Goal: Task Accomplishment & Management: Use online tool/utility

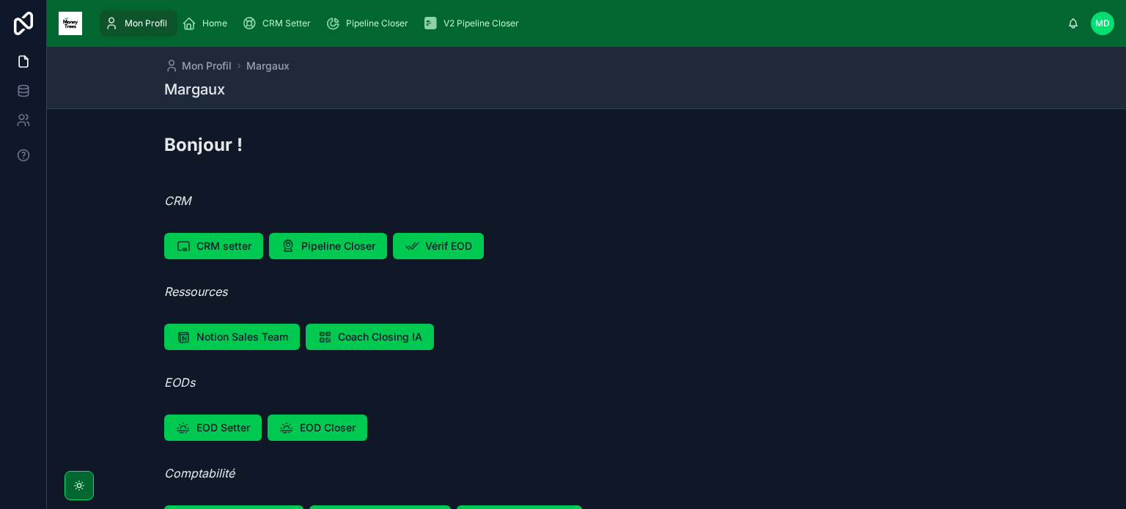
click at [298, 22] on span "CRM Setter" at bounding box center [286, 24] width 48 height 12
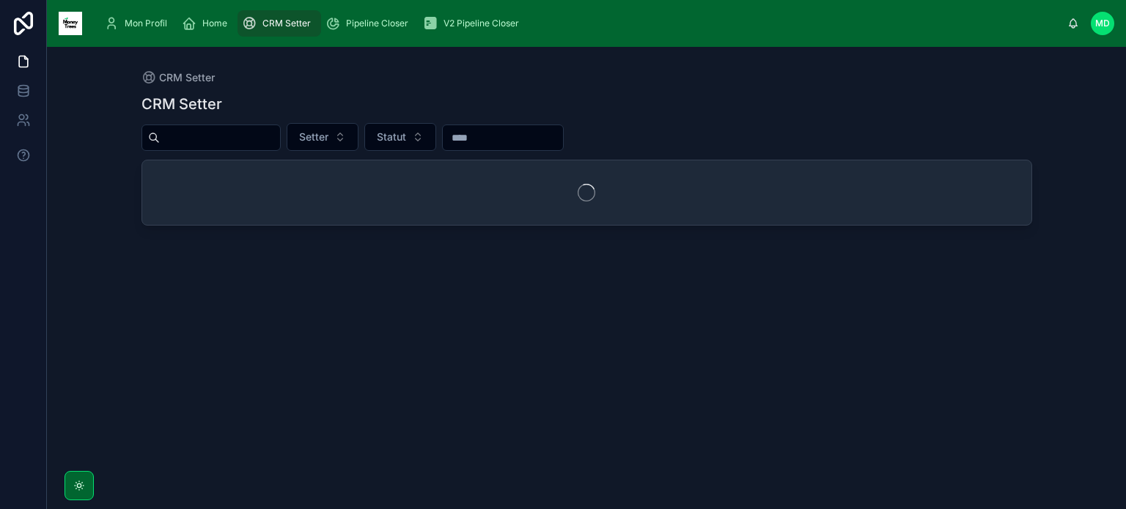
click at [252, 135] on input "text" at bounding box center [220, 138] width 120 height 21
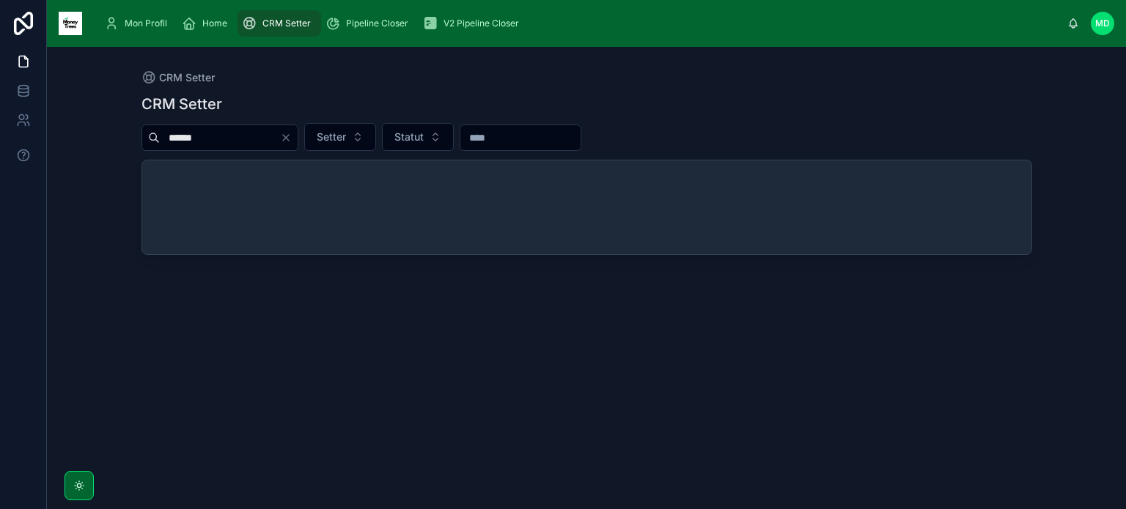
type input "******"
click at [366, 23] on span "Pipeline Closer" at bounding box center [377, 24] width 62 height 12
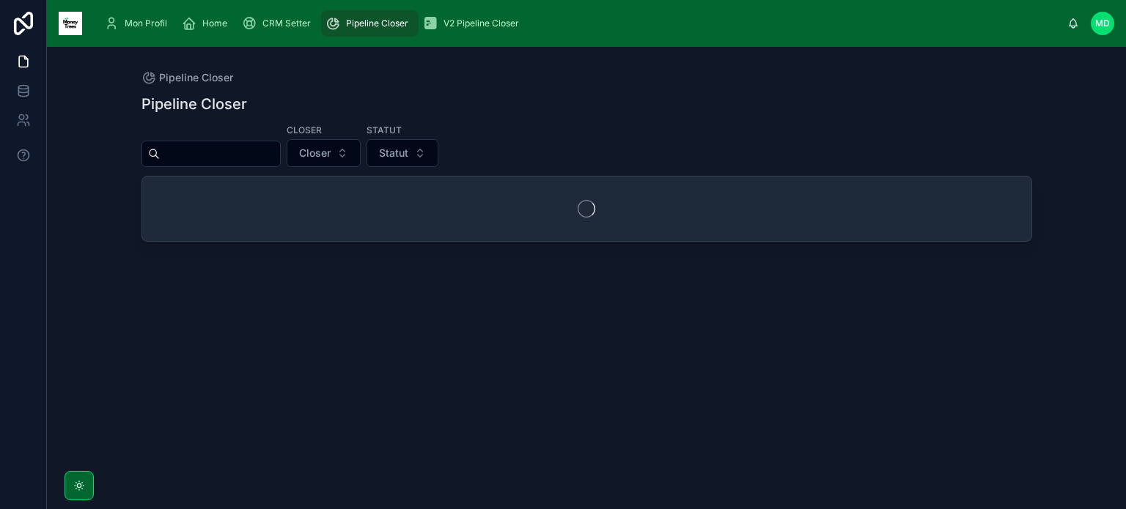
click at [243, 146] on input "text" at bounding box center [220, 154] width 120 height 21
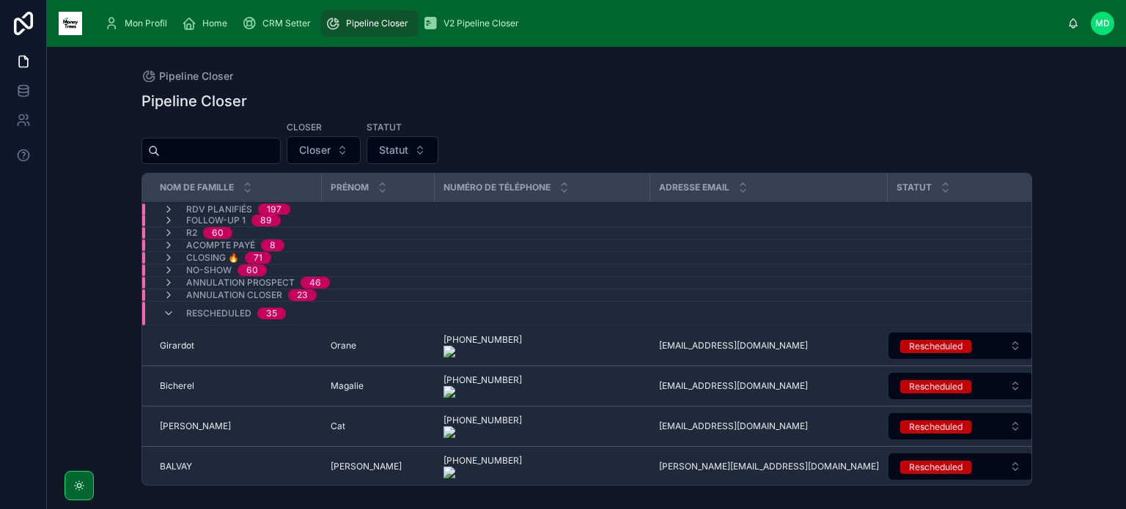
click at [194, 210] on span "RDV planifiés" at bounding box center [219, 210] width 66 height 12
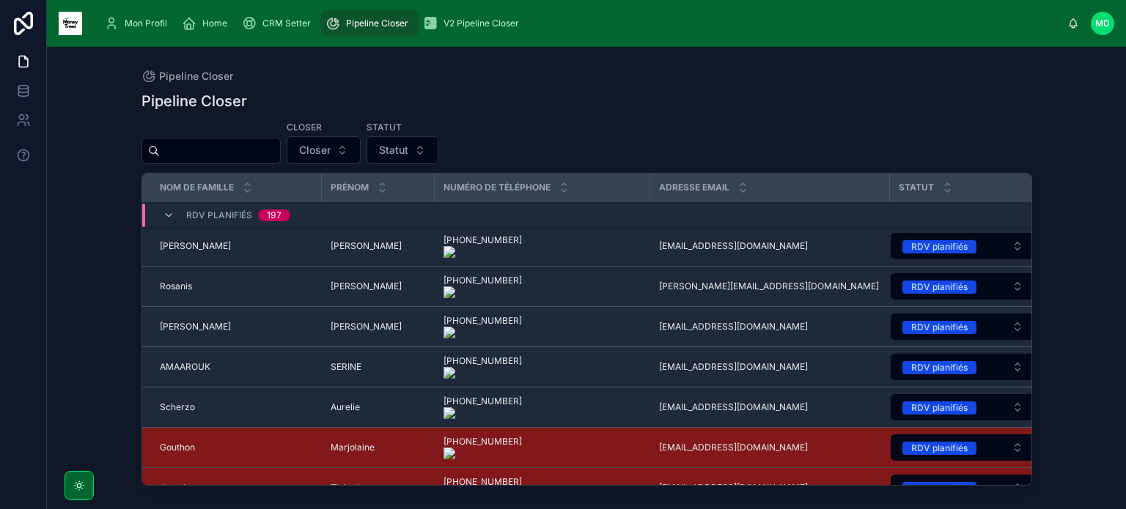
click at [191, 144] on input "text" at bounding box center [220, 151] width 120 height 21
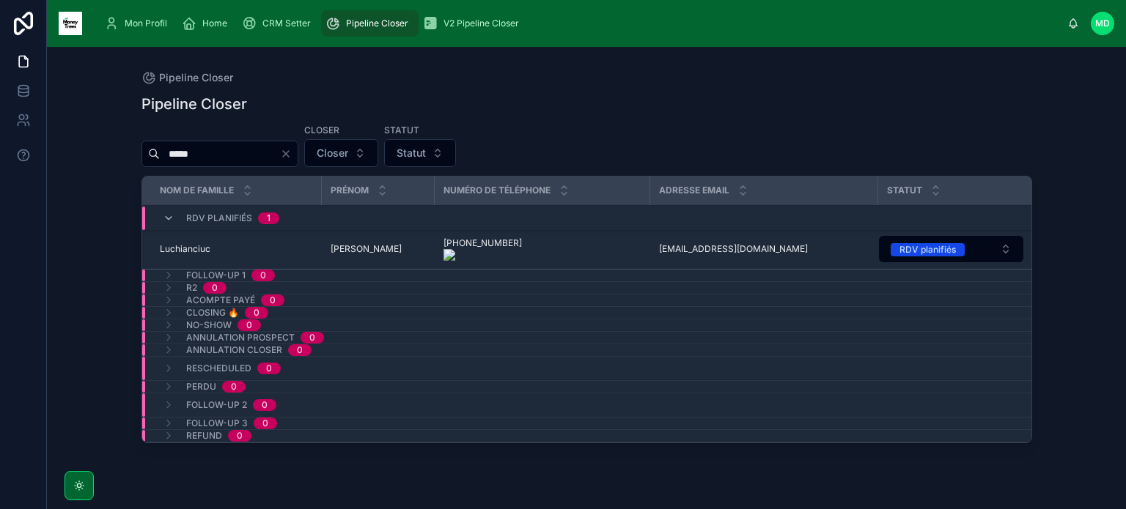
type input "*****"
click at [333, 246] on span "[PERSON_NAME]" at bounding box center [366, 249] width 71 height 12
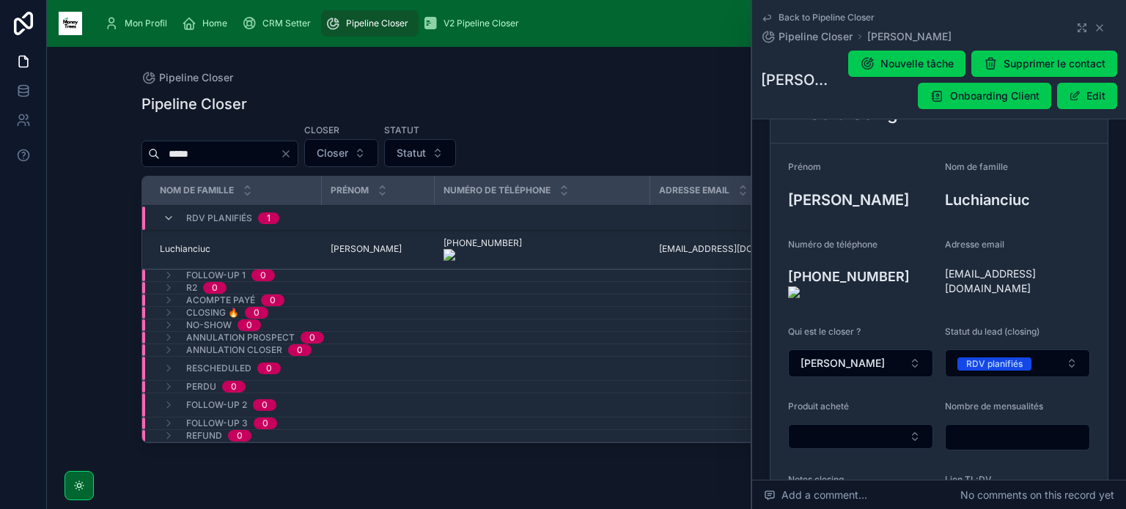
scroll to position [158, 0]
click at [0, 0] on icon at bounding box center [0, 0] width 0 height 0
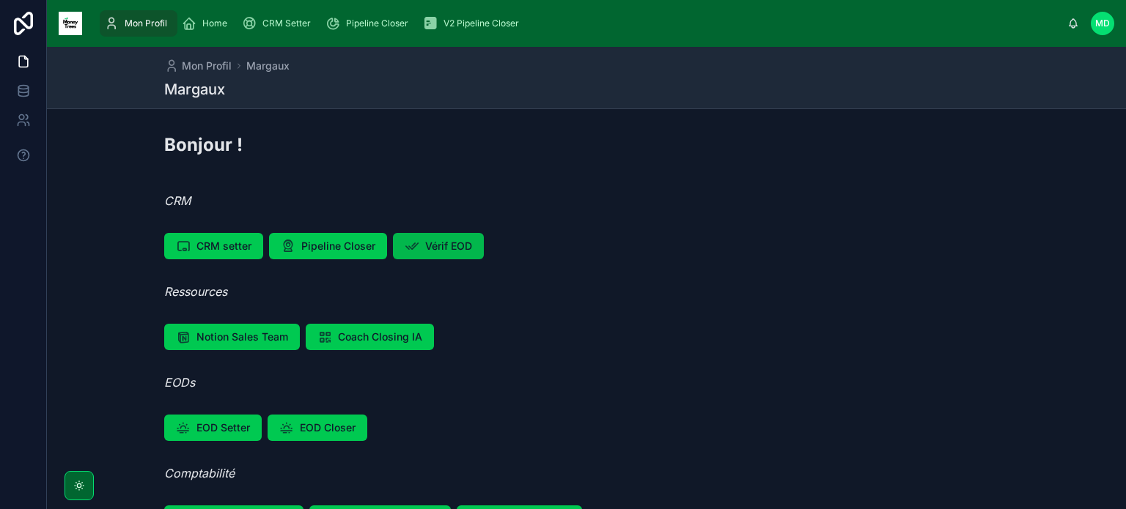
click at [453, 254] on button "Vérif EOD" at bounding box center [438, 246] width 91 height 26
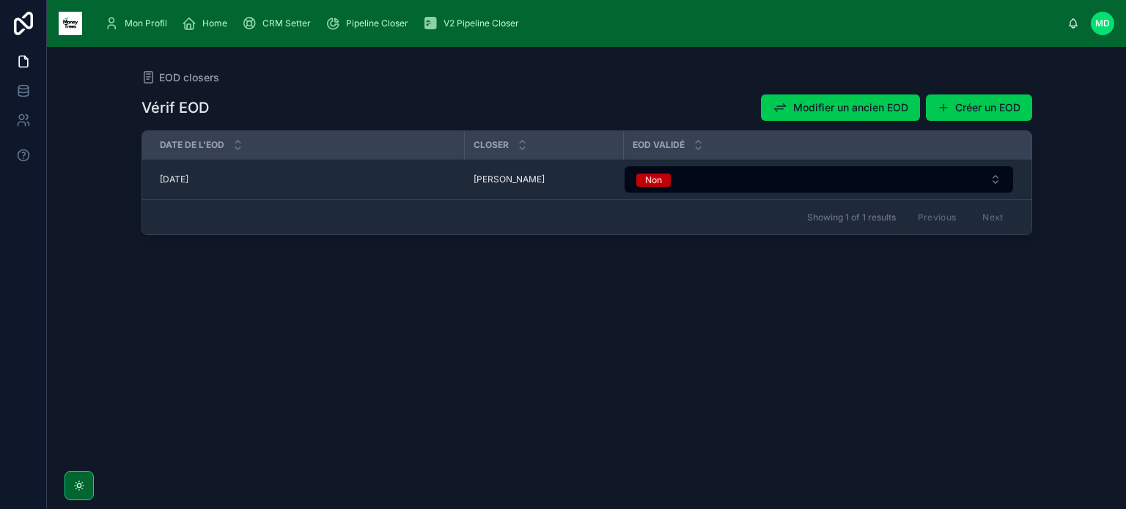
click at [497, 179] on span "Pascal" at bounding box center [508, 180] width 71 height 12
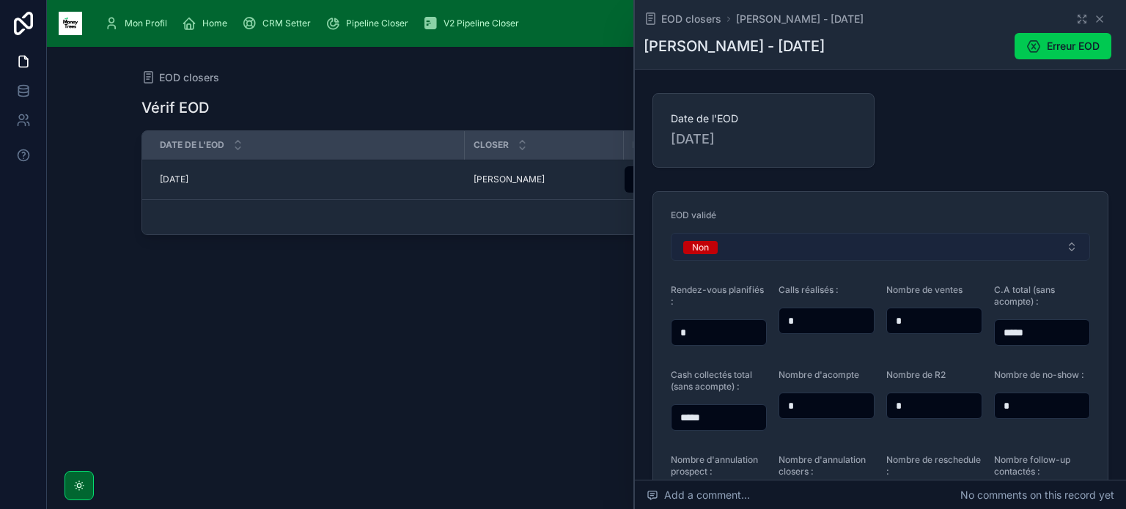
click at [771, 235] on button "Non" at bounding box center [880, 247] width 419 height 28
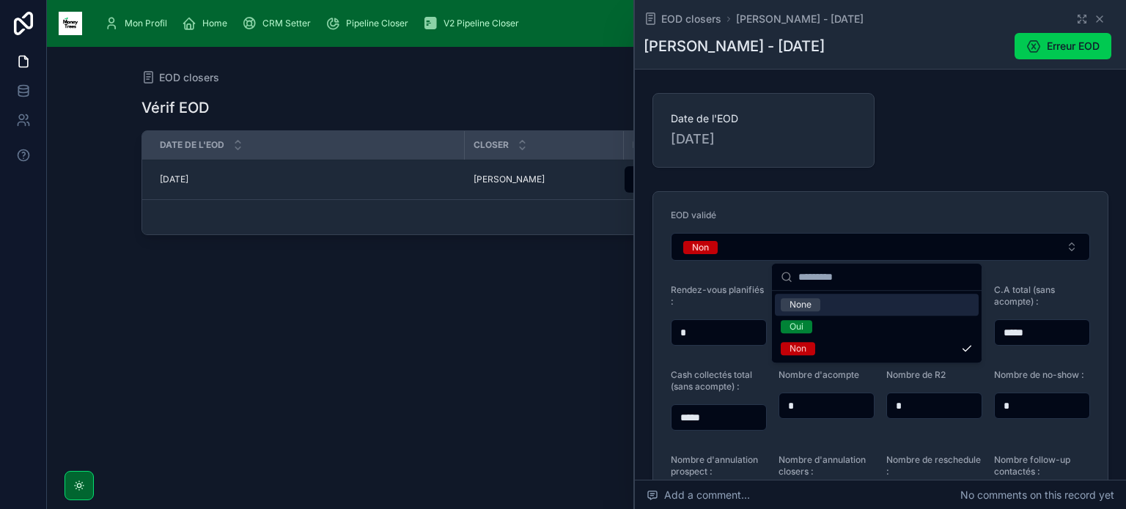
click at [720, 312] on div "Rendez-vous planifiés :" at bounding box center [719, 298] width 96 height 29
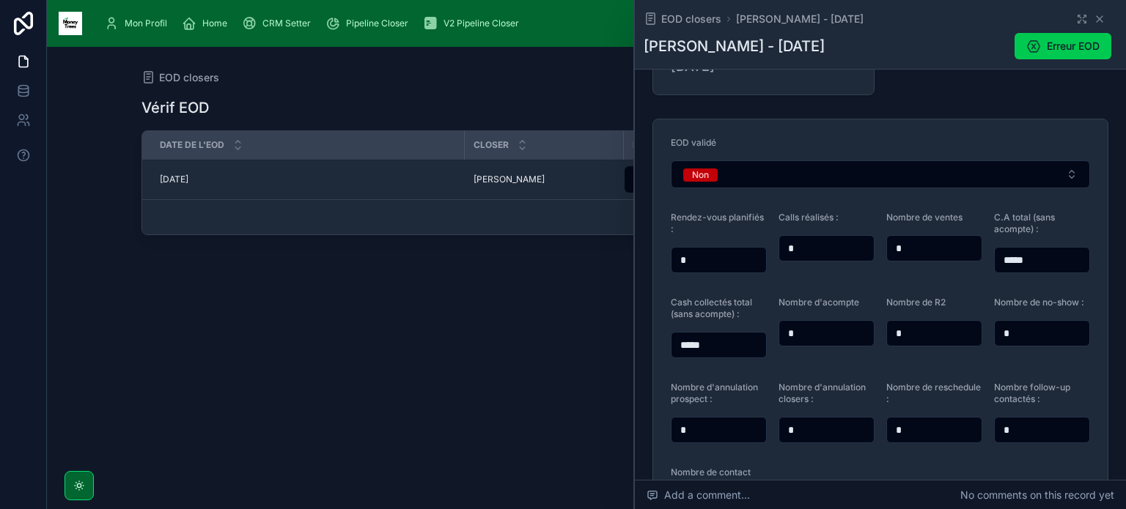
scroll to position [23, 0]
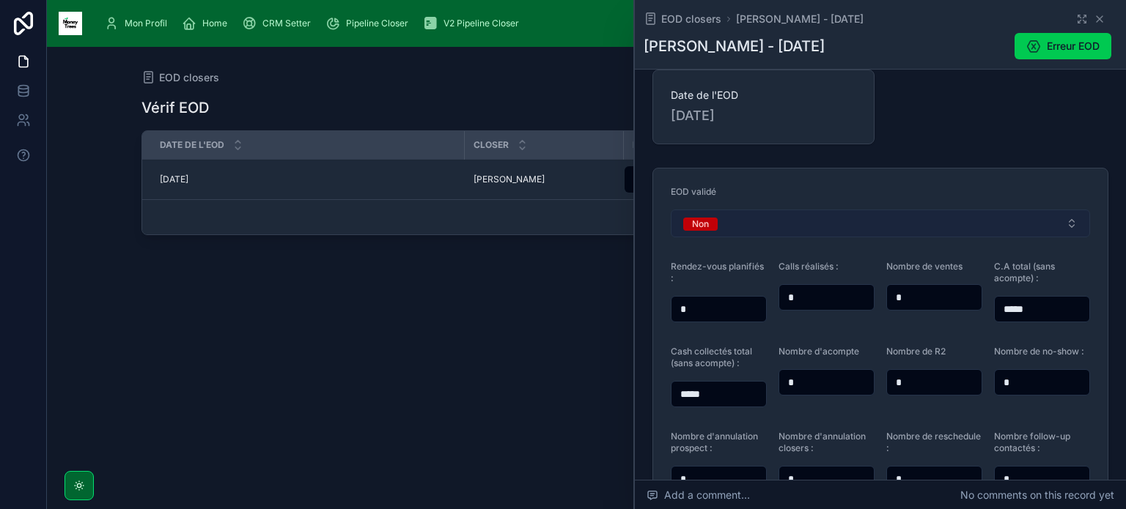
click at [789, 215] on button "Non" at bounding box center [880, 224] width 419 height 28
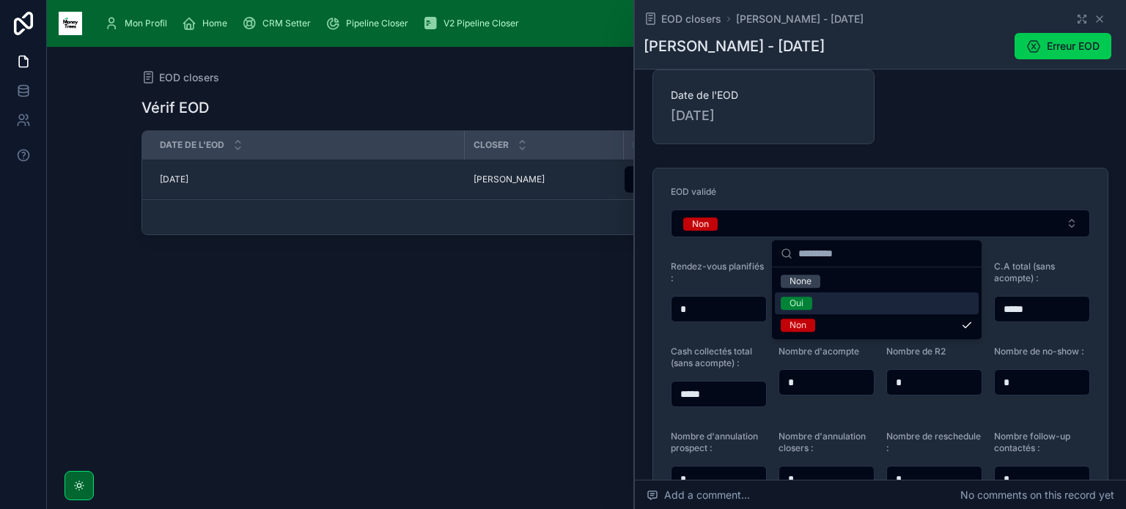
click at [806, 303] on span "Oui" at bounding box center [797, 303] width 32 height 13
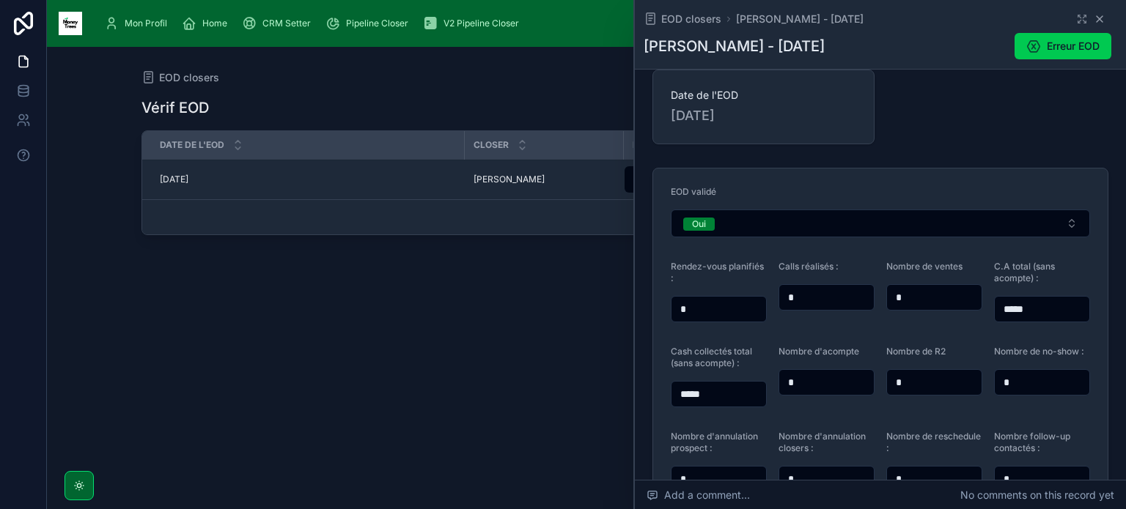
click at [1093, 24] on icon at bounding box center [1099, 19] width 12 height 12
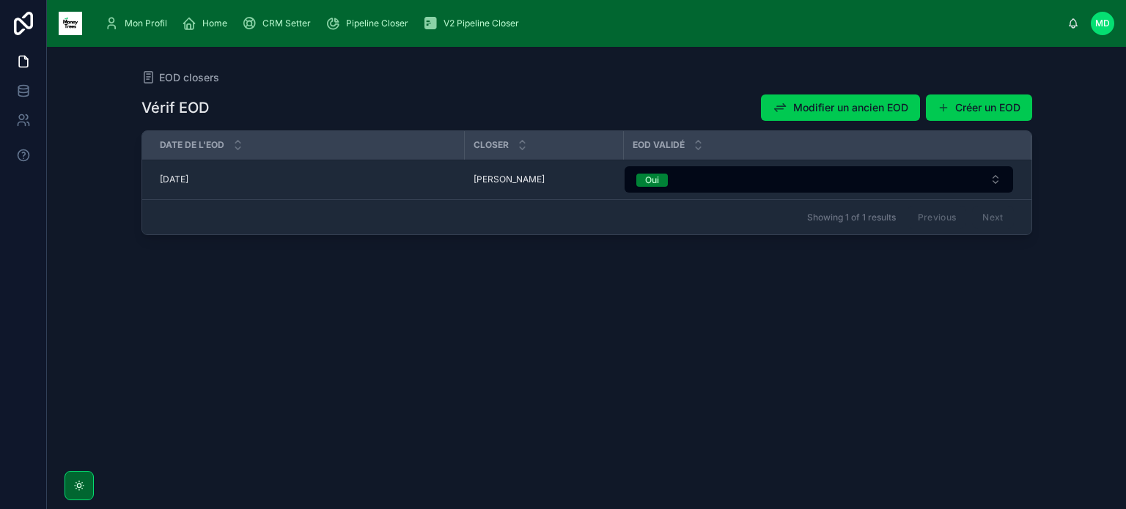
click at [520, 285] on div "Vérif EOD Modifier un ancien EOD Créer un EOD Date de l'EOD Closer EOD validé 1…" at bounding box center [586, 288] width 890 height 407
